Goal: Task Accomplishment & Management: Use online tool/utility

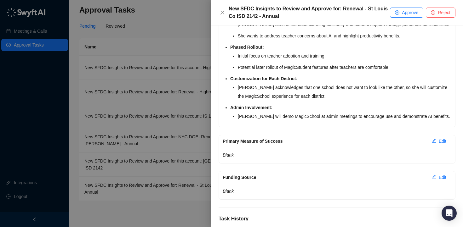
scroll to position [245, 0]
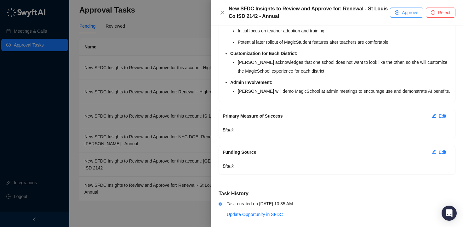
click at [401, 12] on button "Approve" at bounding box center [406, 13] width 33 height 10
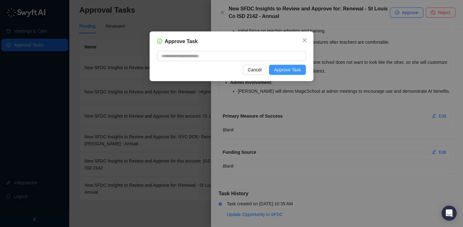
click at [279, 69] on span "Approve Task" at bounding box center [287, 69] width 27 height 7
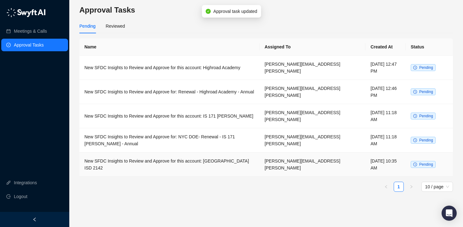
click at [223, 166] on td "New SFDC Insights to Review and Approve for this account: [GEOGRAPHIC_DATA] ISD…" at bounding box center [169, 165] width 180 height 24
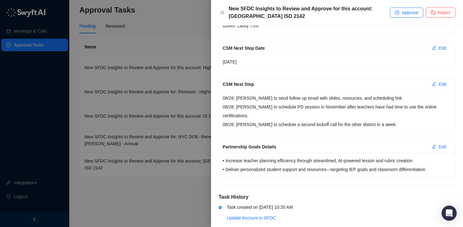
scroll to position [143, 0]
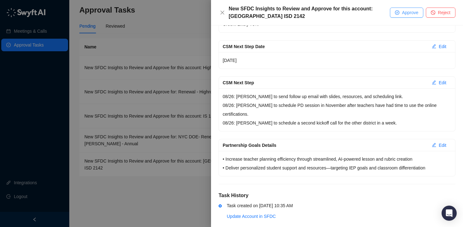
click at [405, 14] on span "Approve" at bounding box center [410, 12] width 16 height 7
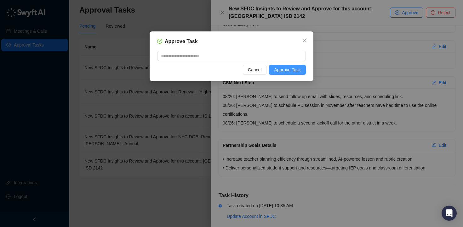
click at [300, 70] on span "Approve Task" at bounding box center [287, 69] width 27 height 7
